Goal: Transaction & Acquisition: Purchase product/service

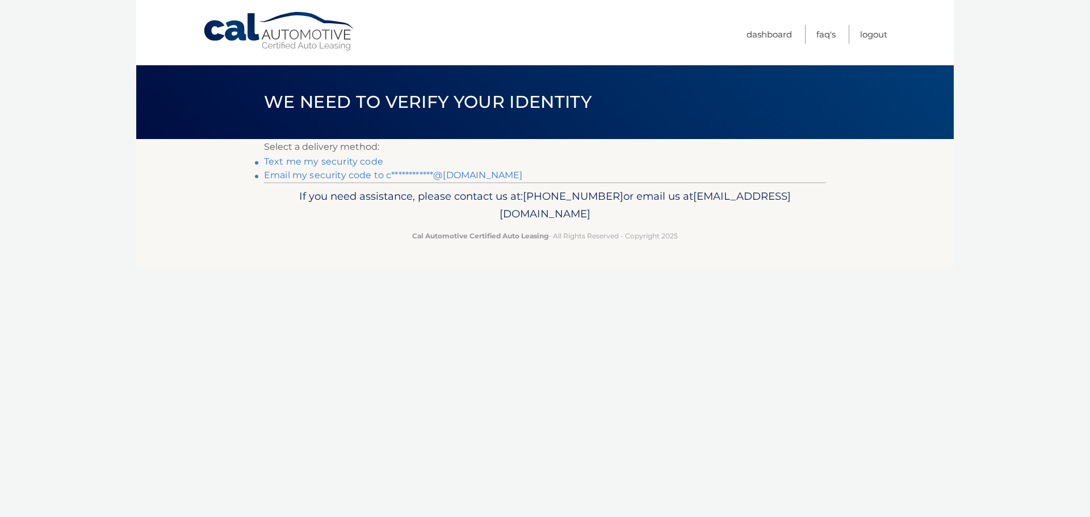
click at [465, 176] on link "**********" at bounding box center [393, 175] width 258 height 11
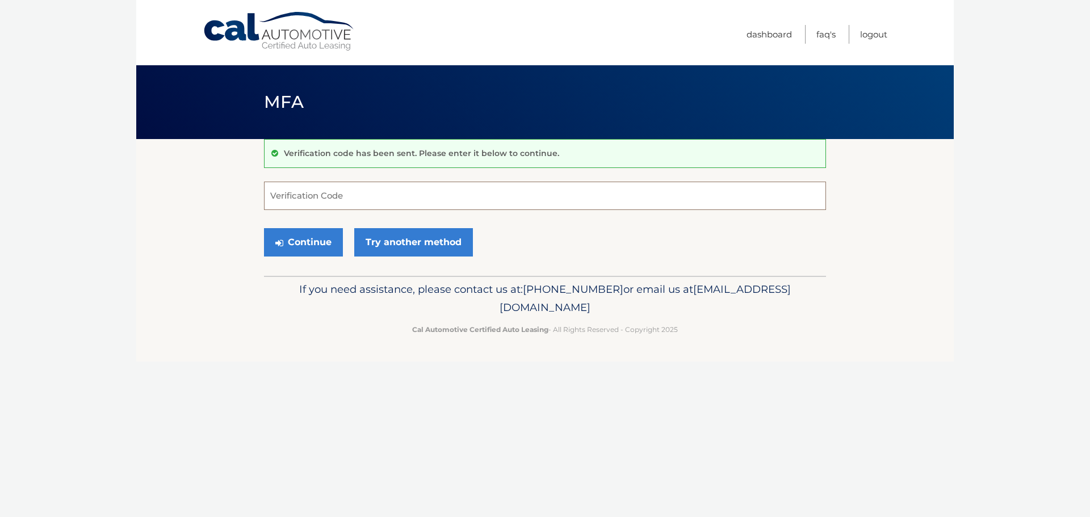
click at [455, 198] on input "Verification Code" at bounding box center [545, 196] width 562 height 28
type input "9"
type input "819068"
click at [316, 244] on button "Continue" at bounding box center [303, 242] width 79 height 28
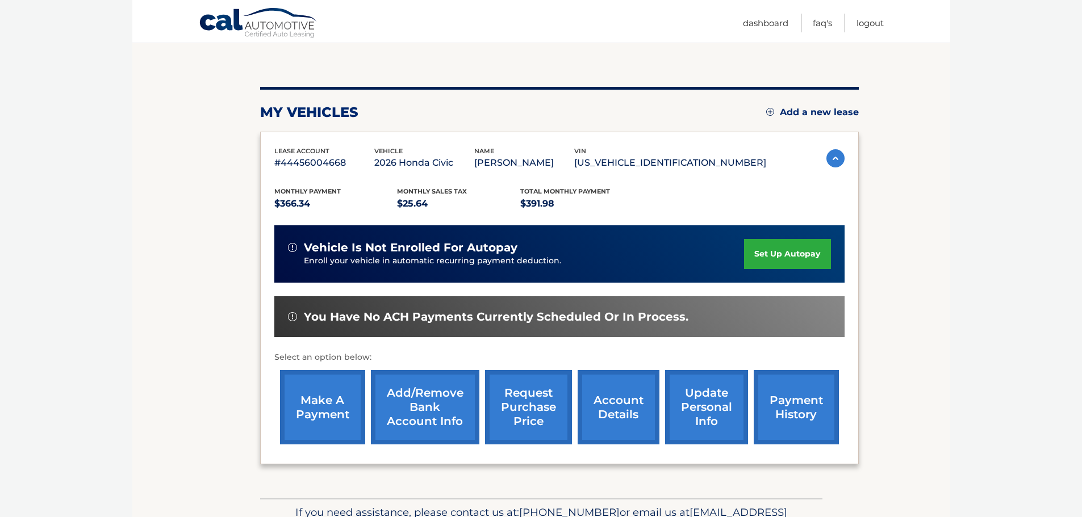
scroll to position [170, 0]
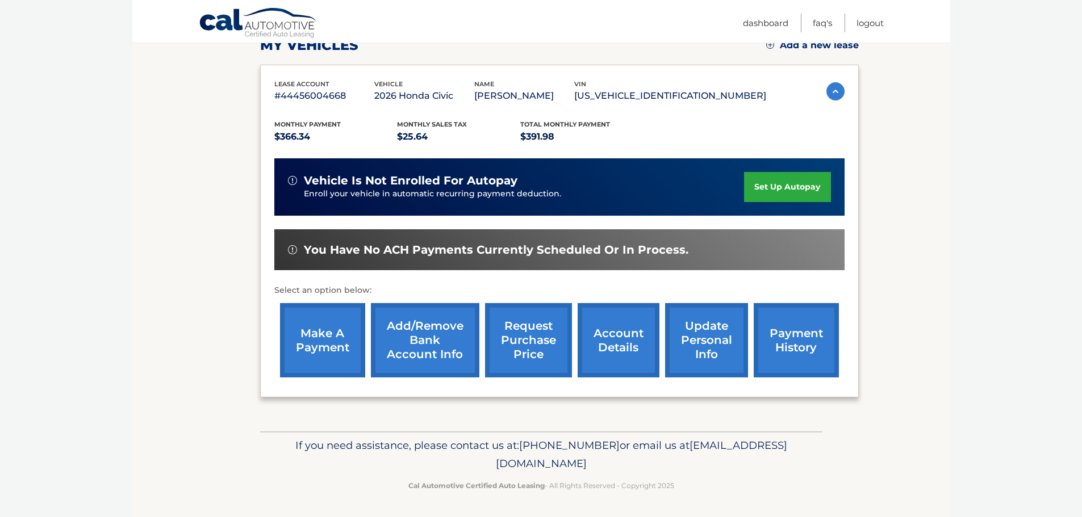
click at [447, 349] on link "Add/Remove bank account info" at bounding box center [425, 340] width 108 height 74
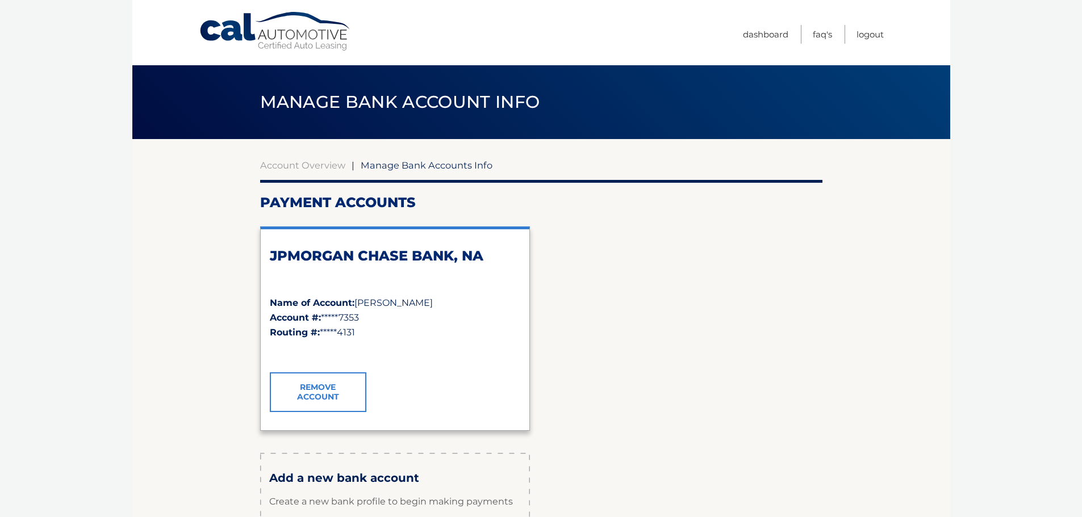
click at [262, 22] on link "Cal Automotive" at bounding box center [275, 31] width 153 height 40
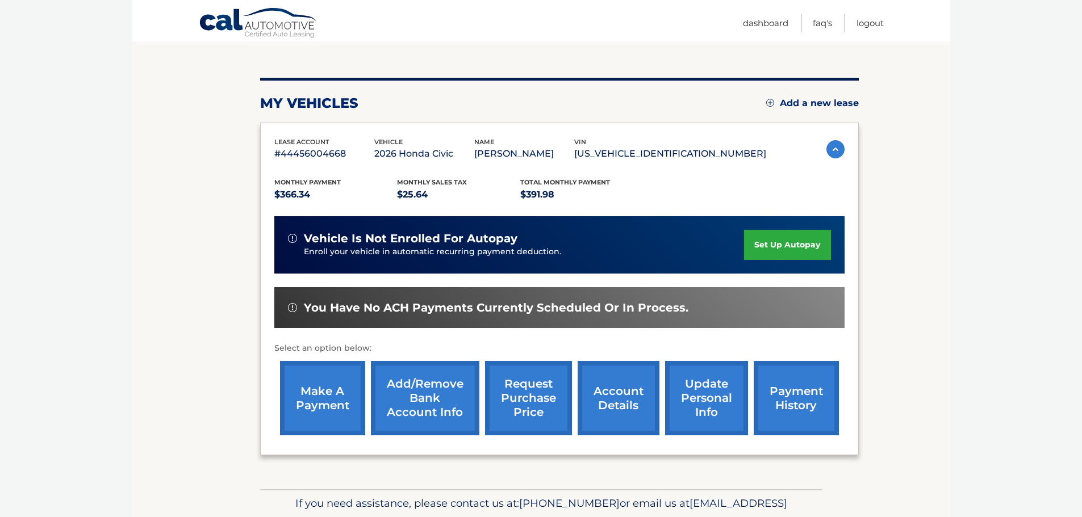
scroll to position [114, 0]
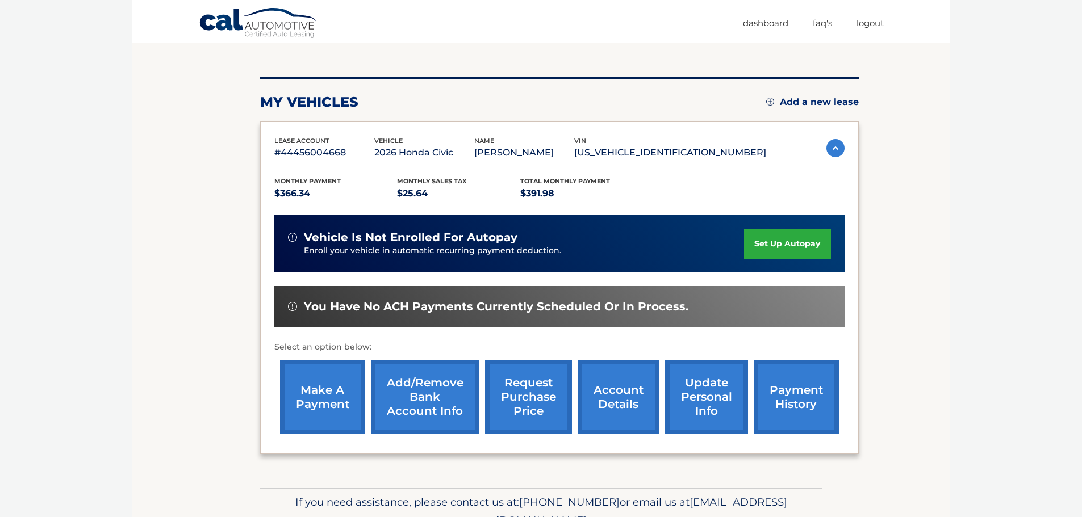
click at [818, 392] on link "payment history" at bounding box center [795, 397] width 85 height 74
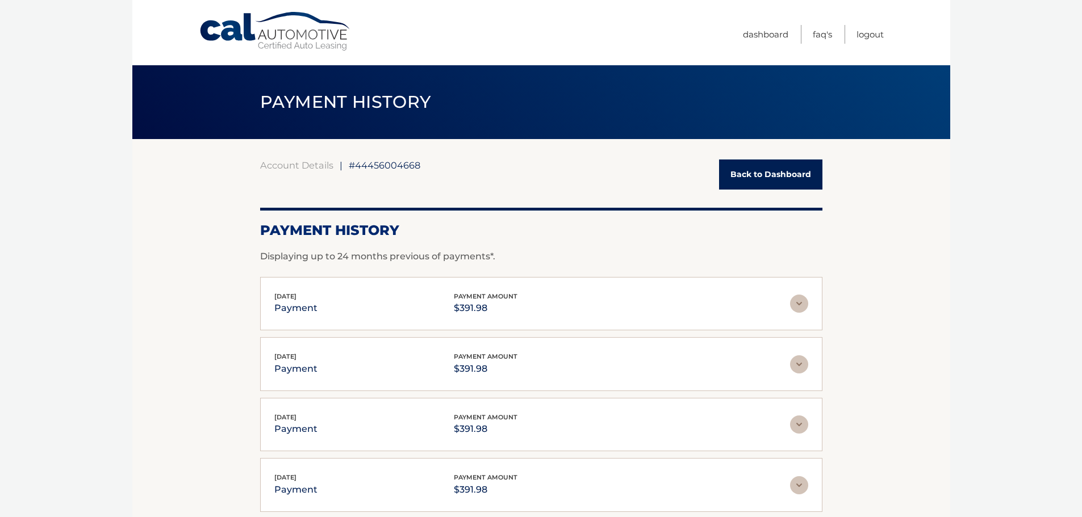
click at [746, 175] on link "Back to Dashboard" at bounding box center [770, 175] width 103 height 30
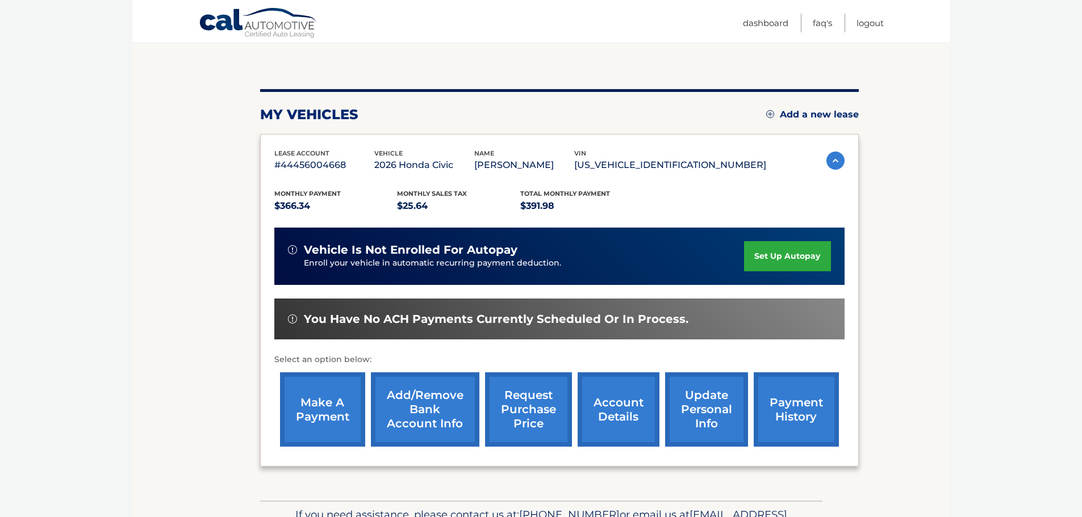
scroll to position [114, 0]
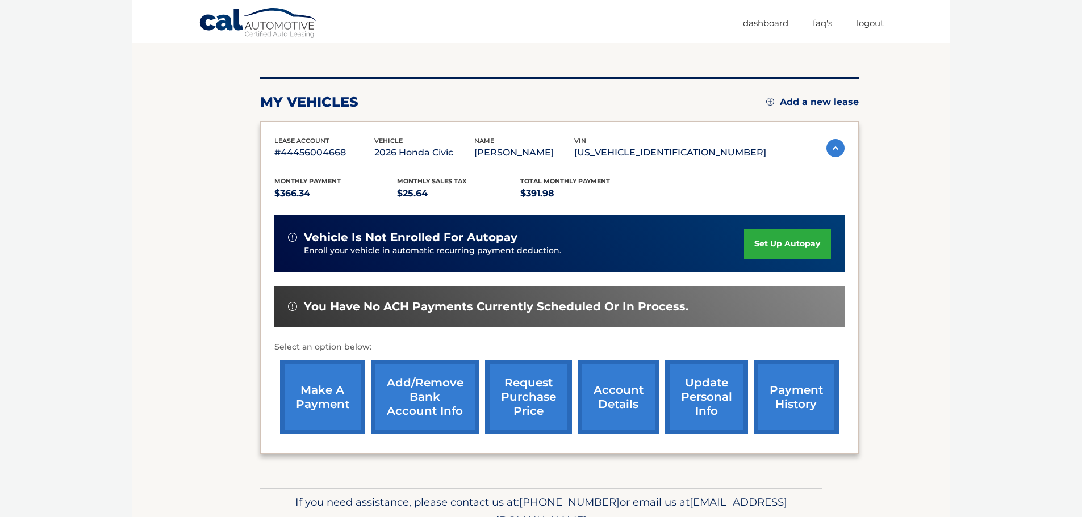
click at [326, 407] on link "make a payment" at bounding box center [322, 397] width 85 height 74
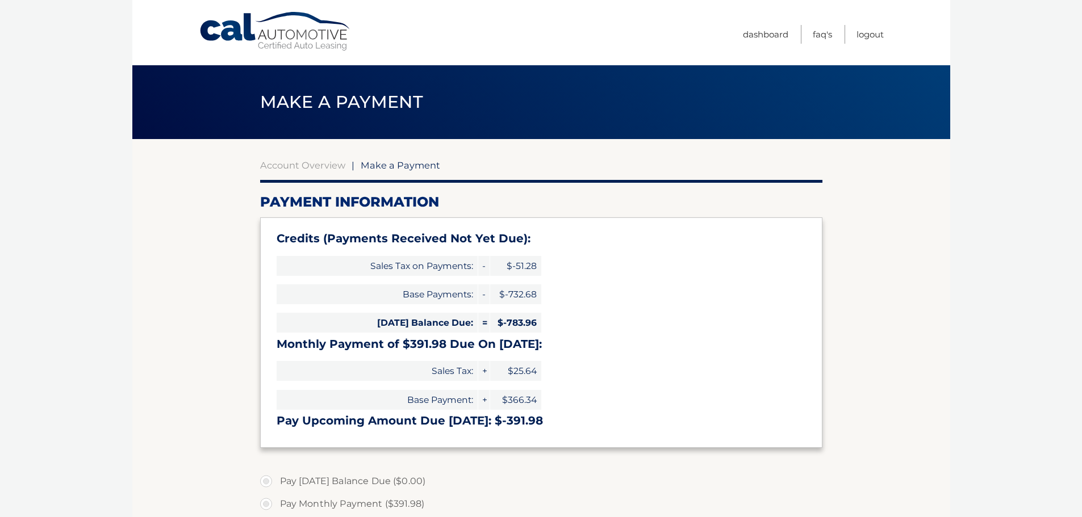
type input "0"
select select "MDU0YjIwZWQtZTRmZS00YmNjLTk3MjctNzkxMmVjZDQ5MDE3"
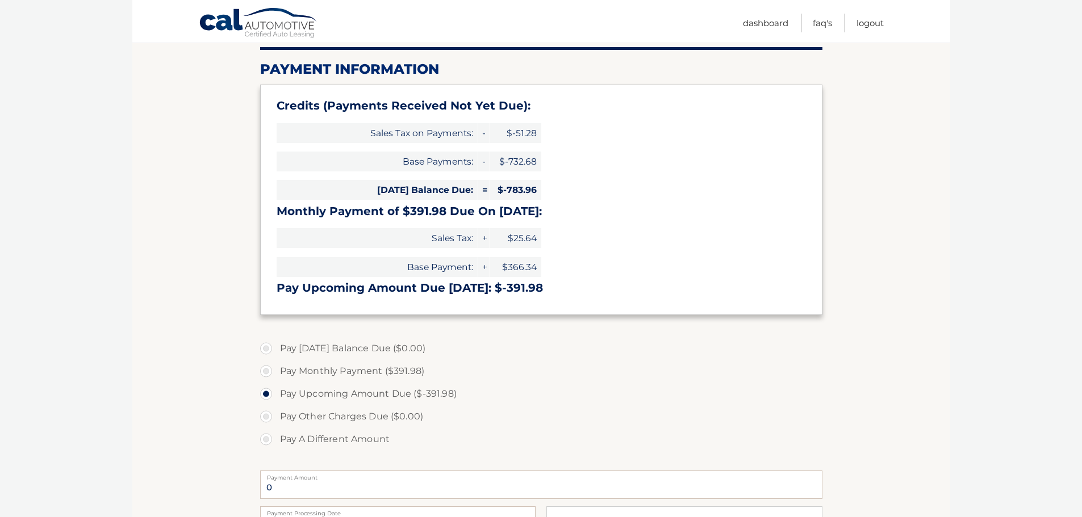
scroll to position [114, 0]
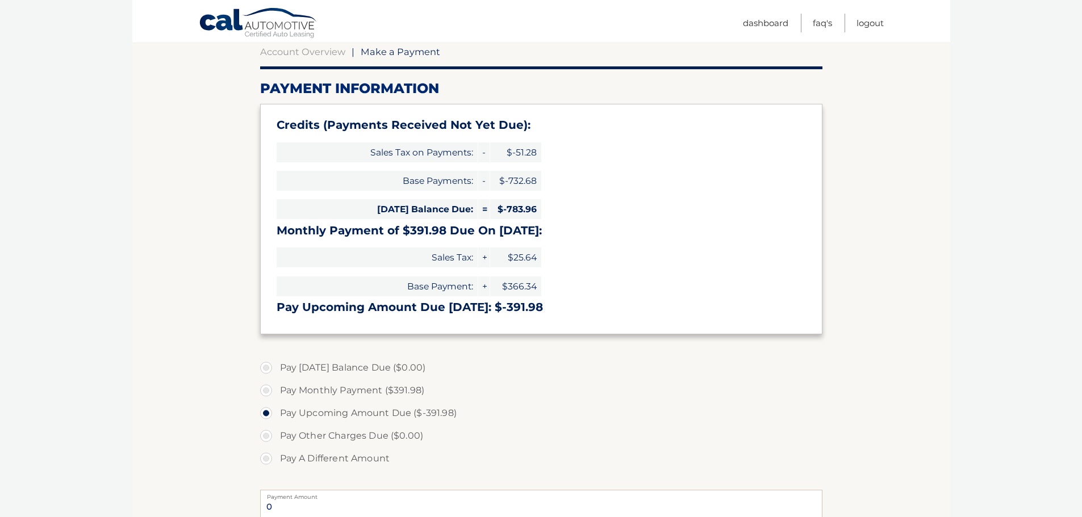
click at [344, 389] on label "Pay Monthly Payment ($391.98)" at bounding box center [541, 390] width 562 height 23
click at [276, 389] on input "Pay Monthly Payment ($391.98)" at bounding box center [270, 388] width 11 height 18
radio input "true"
type input "391.98"
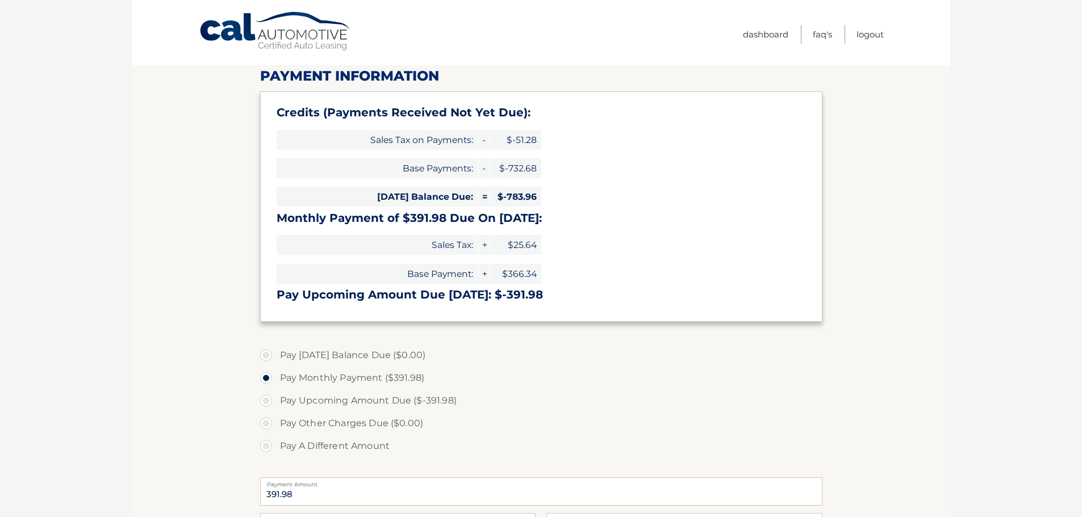
scroll to position [0, 0]
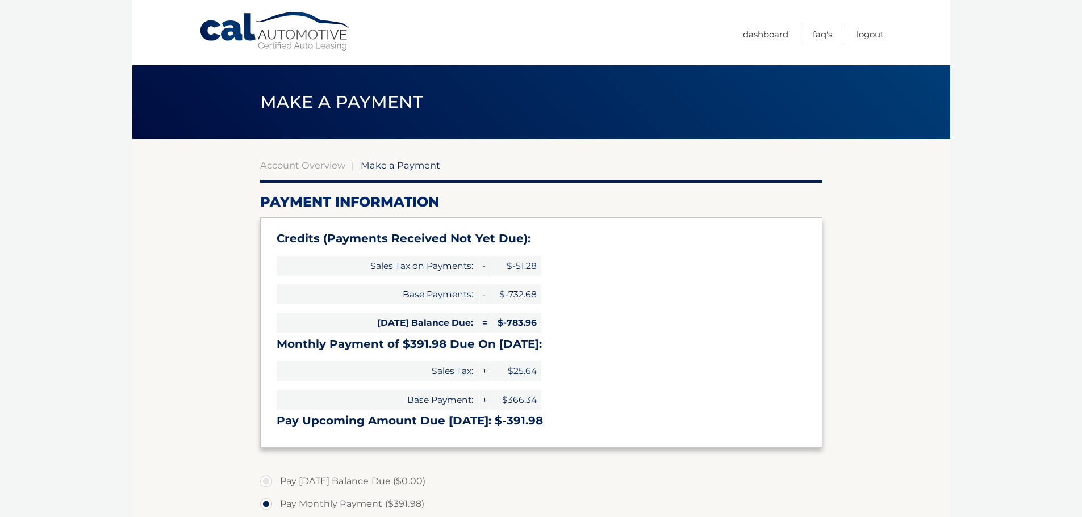
click at [267, 40] on link "Cal Automotive" at bounding box center [275, 31] width 153 height 40
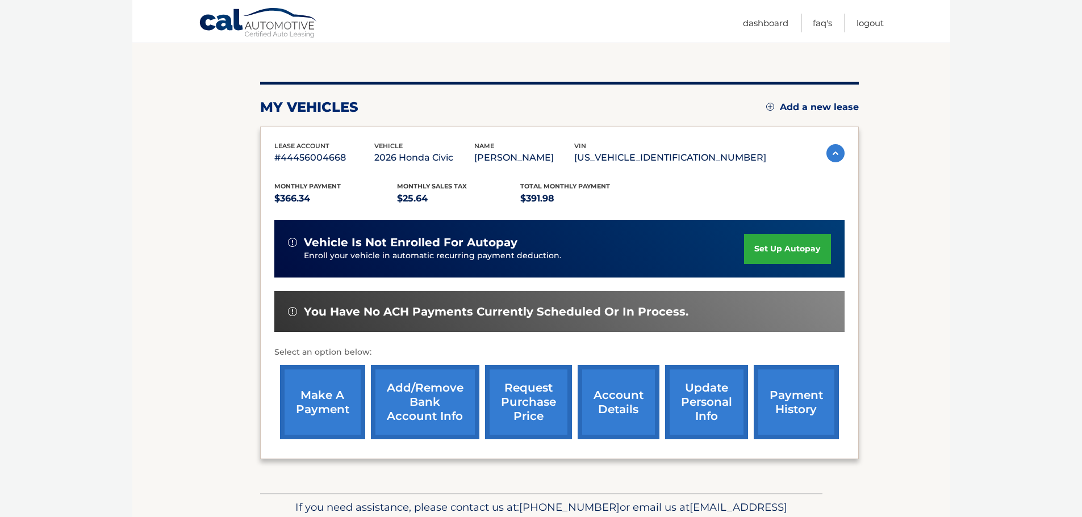
scroll to position [114, 0]
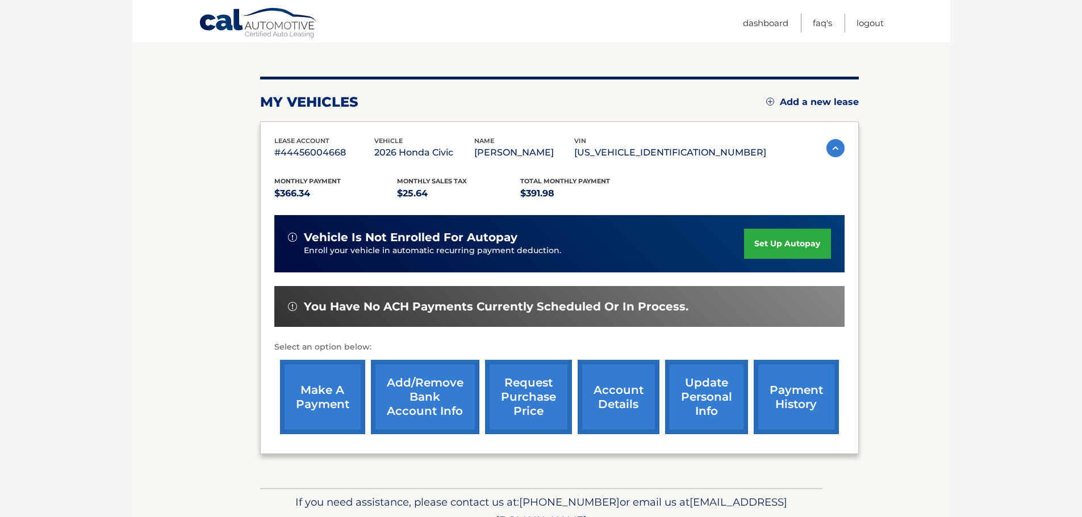
click at [780, 411] on link "payment history" at bounding box center [795, 397] width 85 height 74
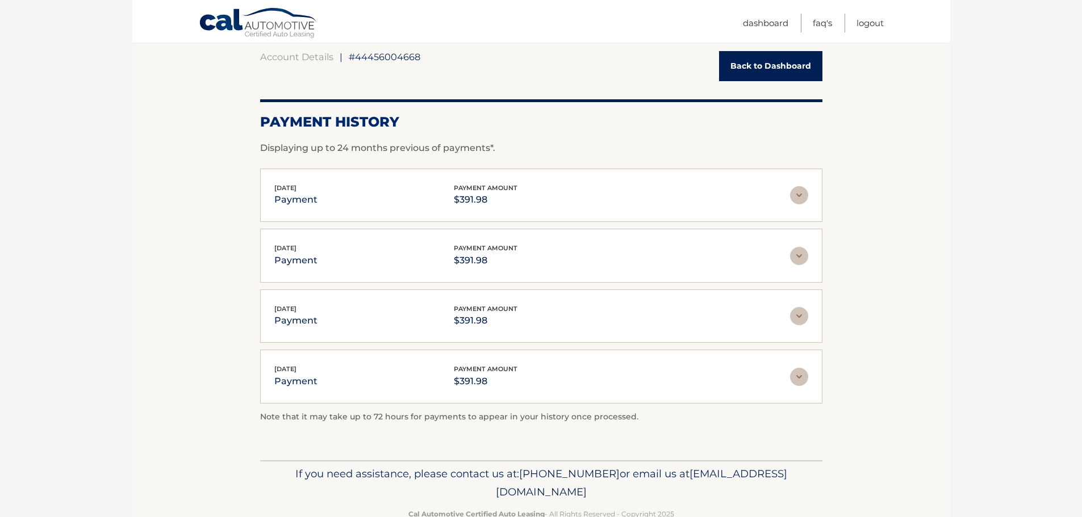
scroll to position [114, 0]
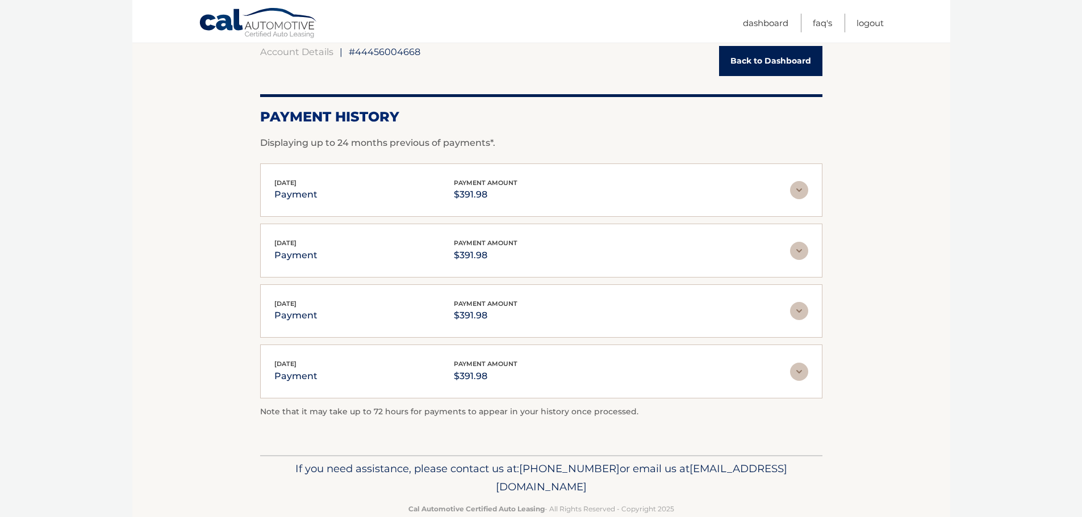
click at [801, 369] on img at bounding box center [799, 372] width 18 height 18
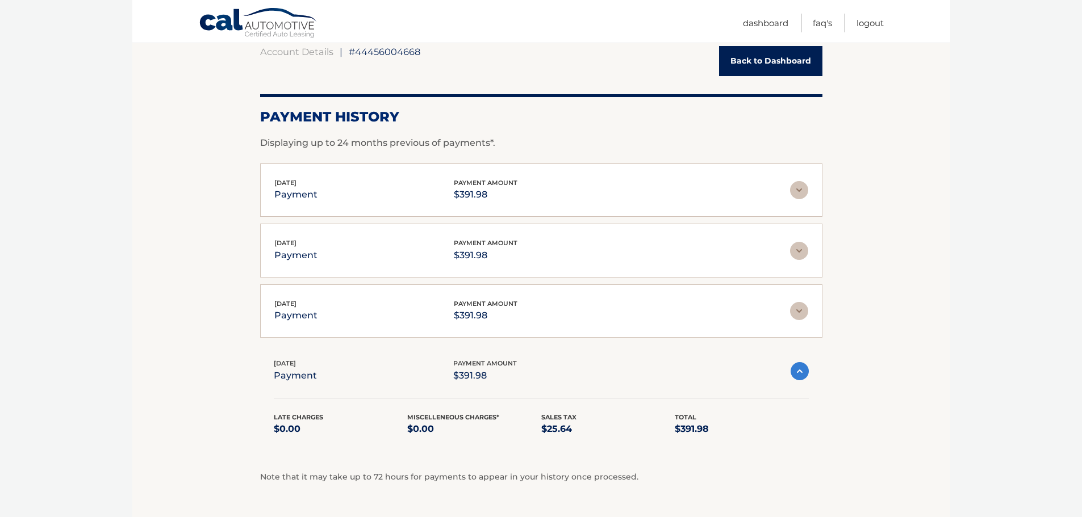
click at [803, 198] on img at bounding box center [799, 190] width 18 height 18
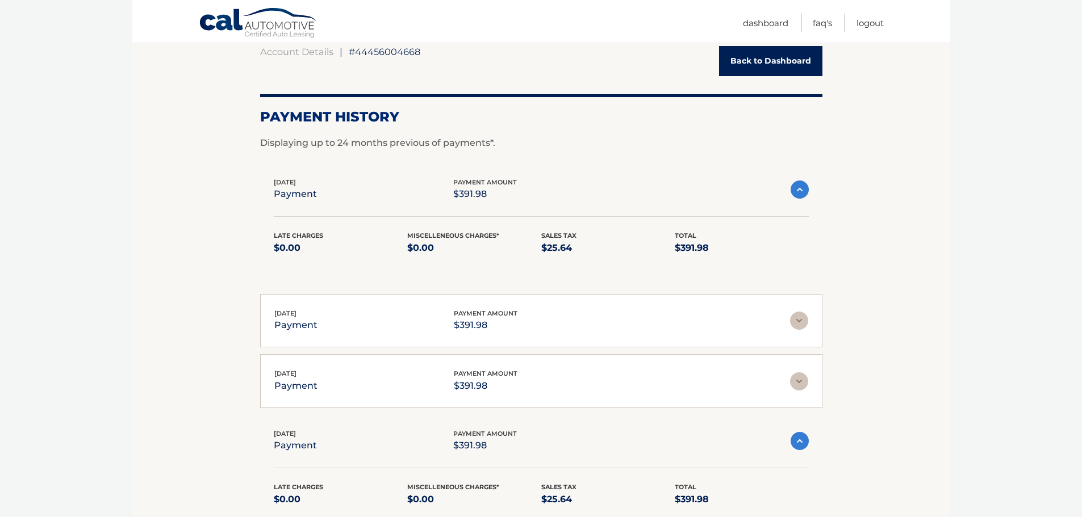
click at [257, 36] on link "Cal Automotive" at bounding box center [258, 23] width 119 height 33
